Goal: Check status

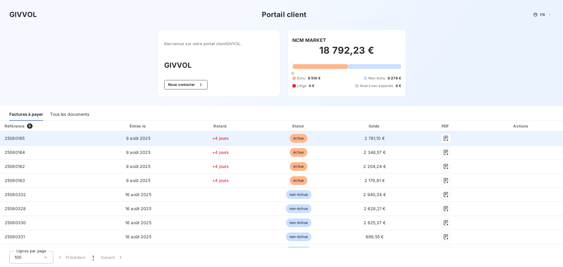
drag, startPoint x: 138, startPoint y: 135, endPoint x: 129, endPoint y: 137, distance: 8.4
click at [138, 136] on td "9 août 2025" at bounding box center [138, 138] width 86 height 14
click at [443, 139] on icon "button" at bounding box center [446, 139] width 6 height 6
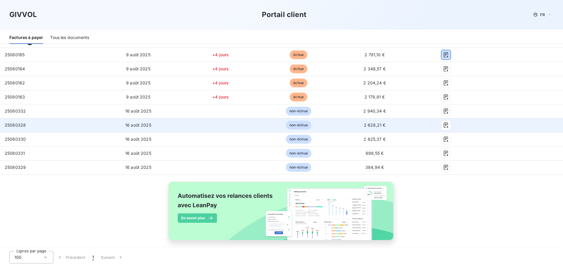
scroll to position [89, 0]
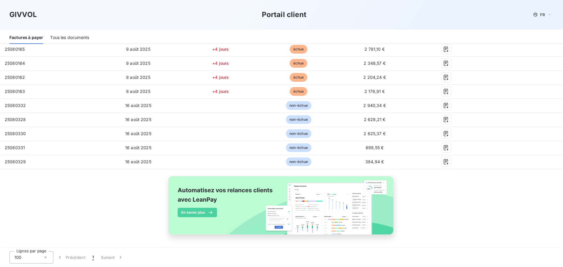
click at [190, 214] on img at bounding box center [281, 209] width 237 height 72
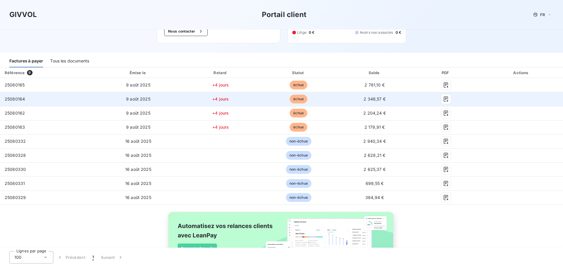
scroll to position [0, 0]
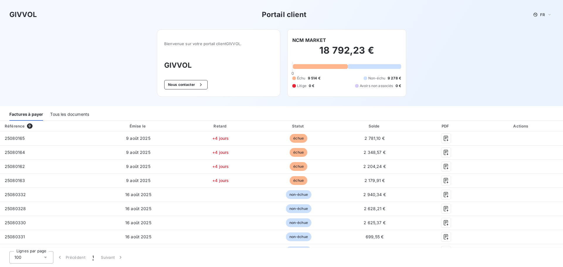
click at [314, 73] on div "18 792,23 € 0 Échu 9 514 € Non-échu 9 278 € Litige 0 € Avoirs non associés 0 €" at bounding box center [347, 67] width 109 height 46
click at [195, 83] on div "button" at bounding box center [199, 85] width 9 height 6
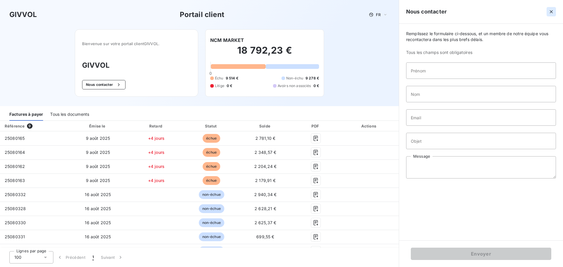
click at [551, 14] on div "Nous contacter" at bounding box center [481, 12] width 164 height 24
click at [552, 13] on icon "button" at bounding box center [551, 11] width 3 height 3
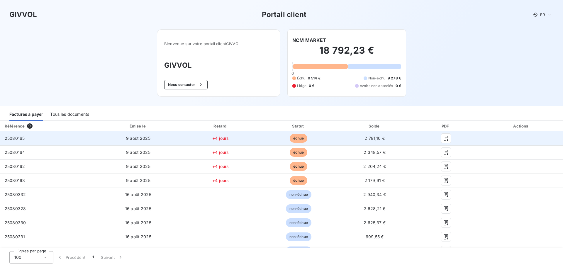
click at [207, 138] on td "+4 jours" at bounding box center [220, 138] width 79 height 14
click at [459, 134] on div at bounding box center [446, 138] width 58 height 9
click at [443, 139] on icon "button" at bounding box center [446, 139] width 6 height 6
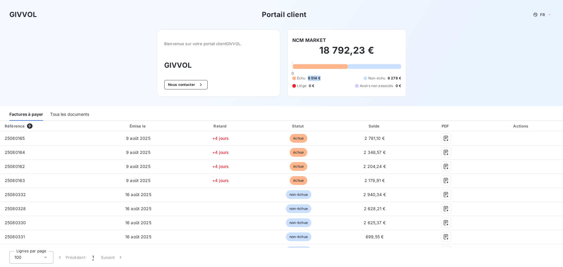
drag, startPoint x: 318, startPoint y: 79, endPoint x: 304, endPoint y: 78, distance: 14.1
click at [304, 78] on div "Échu 9 514 € Non-échu 9 278 € Litige 0 € Avoirs non associés 0 €" at bounding box center [347, 82] width 109 height 13
click at [318, 84] on div "Échu 9 514 € Non-échu 9 278 € Litige 0 € Avoirs non associés 0 €" at bounding box center [347, 82] width 109 height 13
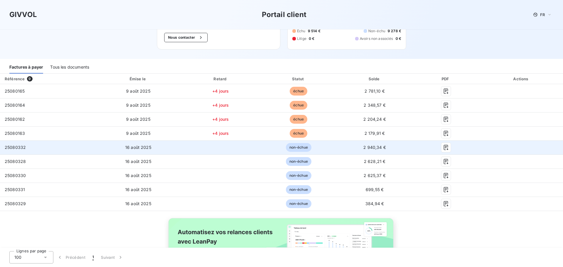
scroll to position [89, 0]
